Goal: Register for event/course

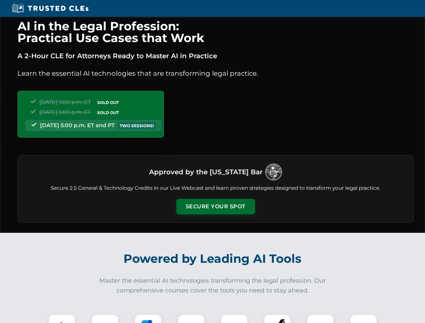
click at [216, 207] on button "Secure Your Spot" at bounding box center [215, 206] width 79 height 15
click at [62, 319] on img at bounding box center [62, 328] width 20 height 20
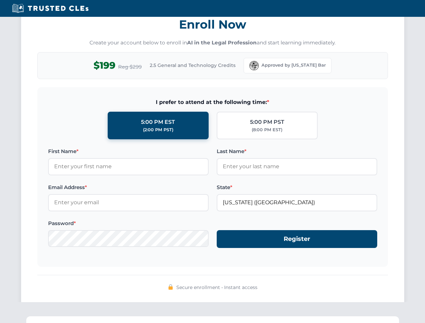
scroll to position [661, 0]
